Goal: Check status: Check status

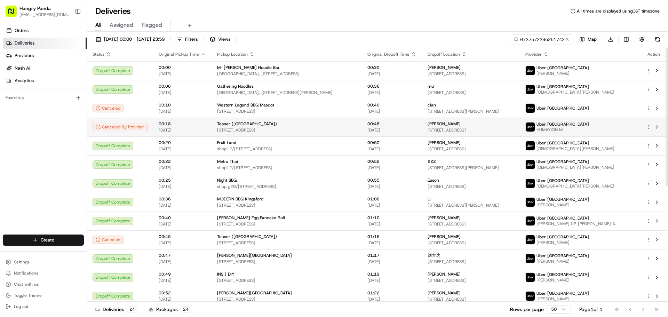
type input "673757239525174224893"
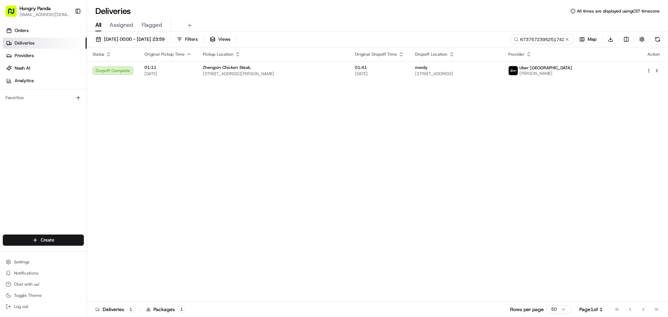
click at [495, 82] on div "Status Original Pickup Time Pickup Location Original Dropoff Time Dropoff Locat…" at bounding box center [376, 174] width 579 height 254
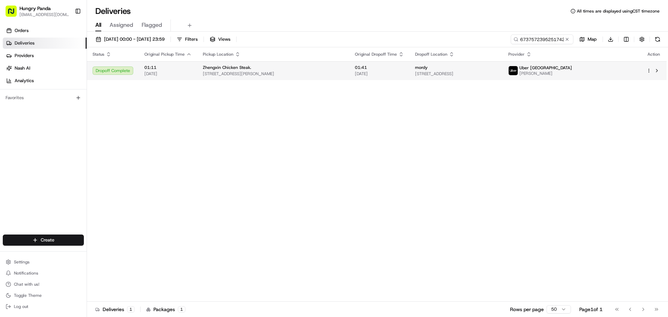
click at [492, 73] on span "[STREET_ADDRESS]" at bounding box center [456, 74] width 82 height 6
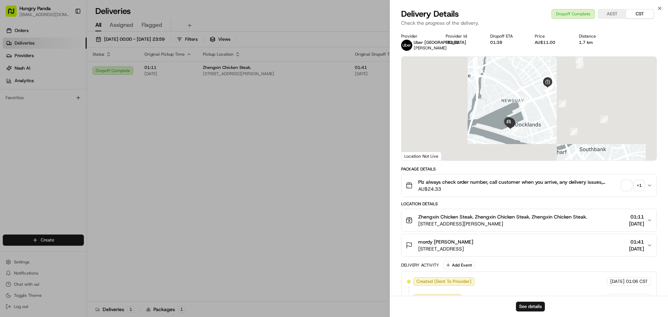
click at [621, 190] on span "button" at bounding box center [626, 185] width 10 height 10
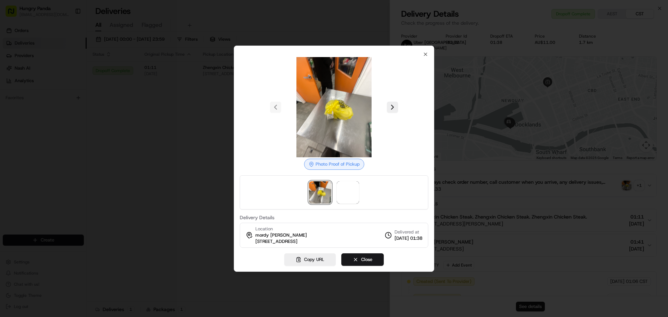
click at [327, 125] on img at bounding box center [334, 107] width 100 height 100
click at [348, 193] on img at bounding box center [348, 192] width 22 height 22
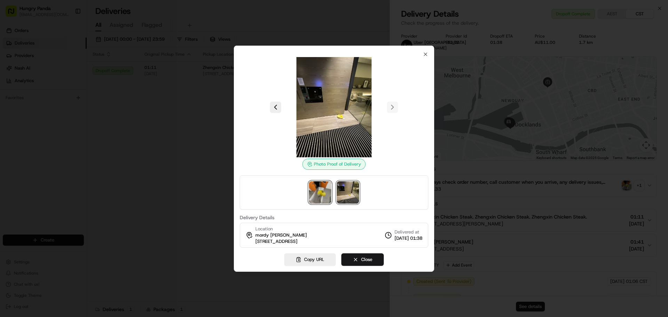
click at [327, 188] on img at bounding box center [320, 192] width 22 height 22
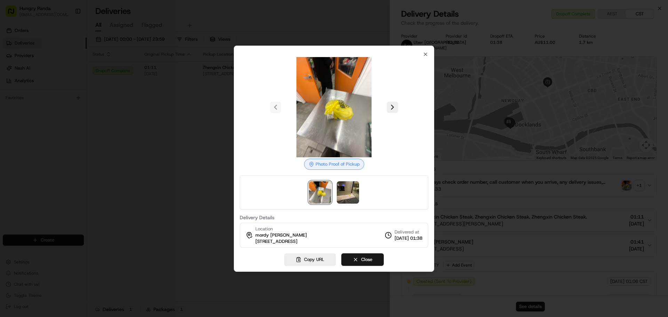
click at [337, 119] on img at bounding box center [334, 107] width 100 height 100
click at [364, 197] on div at bounding box center [334, 192] width 188 height 34
click at [353, 198] on img at bounding box center [348, 192] width 22 height 22
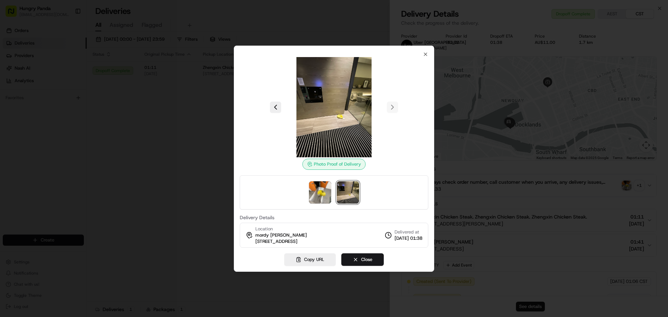
click at [336, 123] on img at bounding box center [334, 107] width 100 height 100
click at [424, 56] on icon "button" at bounding box center [426, 54] width 6 height 6
